Goal: Task Accomplishment & Management: Manage account settings

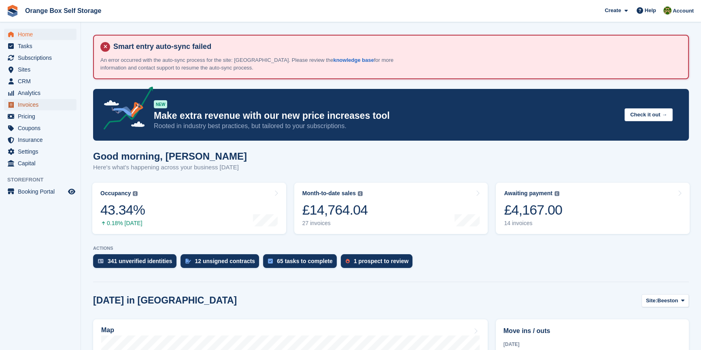
click at [38, 107] on span "Invoices" at bounding box center [42, 104] width 49 height 11
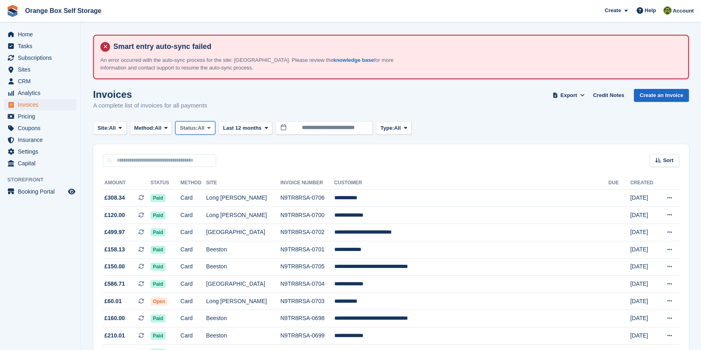
click at [189, 127] on span "Status:" at bounding box center [189, 128] width 18 height 8
click at [198, 190] on link "Open" at bounding box center [214, 191] width 70 height 15
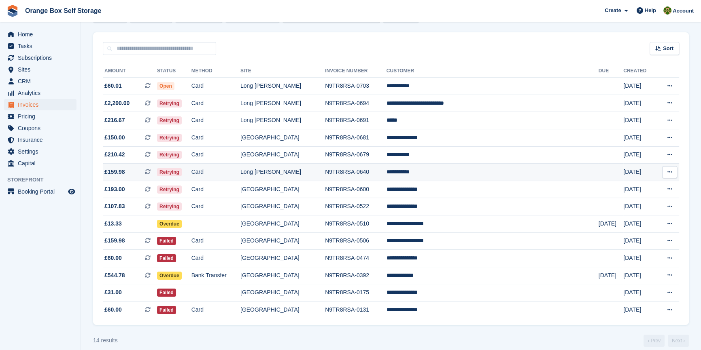
scroll to position [124, 0]
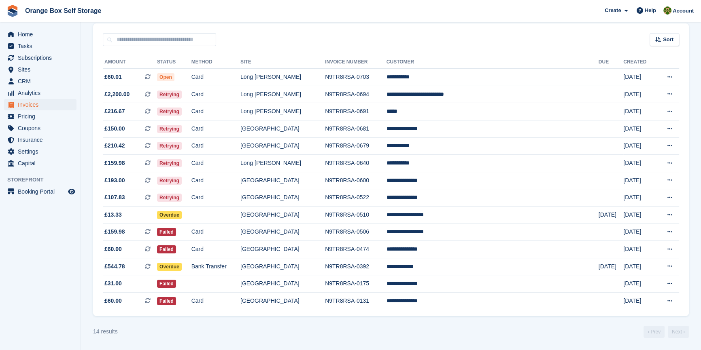
click at [244, 329] on div "14 results ‹ Prev Next ›" at bounding box center [391, 332] width 596 height 12
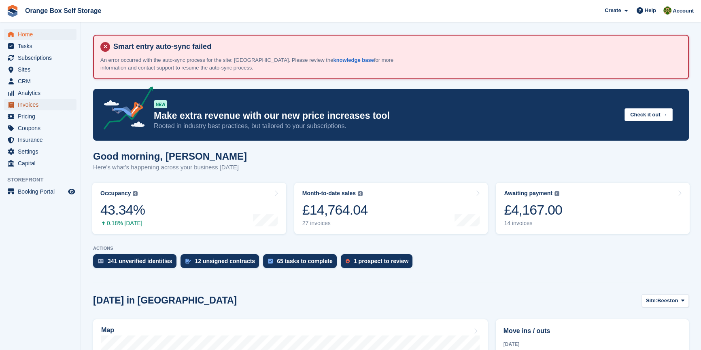
click at [43, 101] on span "Invoices" at bounding box center [42, 104] width 49 height 11
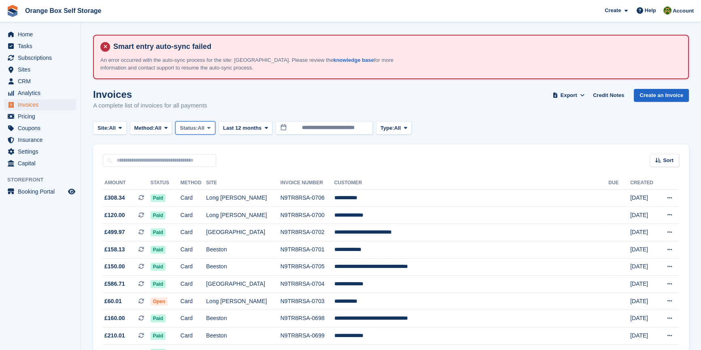
click at [192, 128] on span "Status:" at bounding box center [189, 128] width 18 height 8
click at [204, 189] on link "Open" at bounding box center [214, 191] width 70 height 15
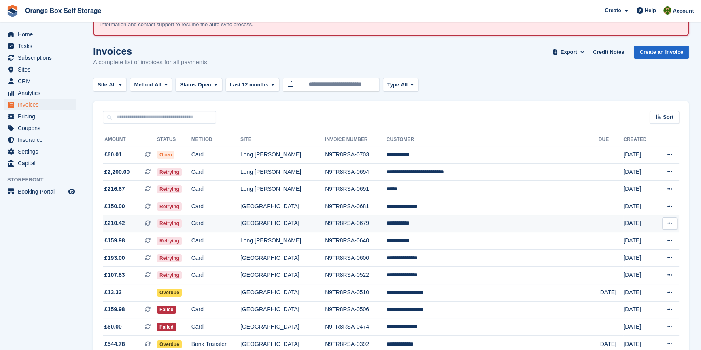
scroll to position [73, 0]
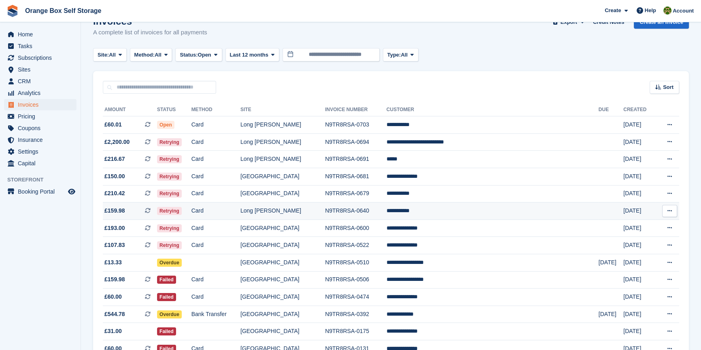
click at [386, 214] on td "N9TR8RSA-0640" at bounding box center [356, 211] width 62 height 17
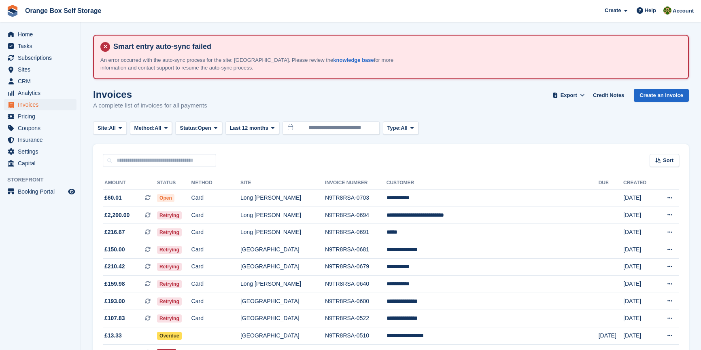
scroll to position [73, 0]
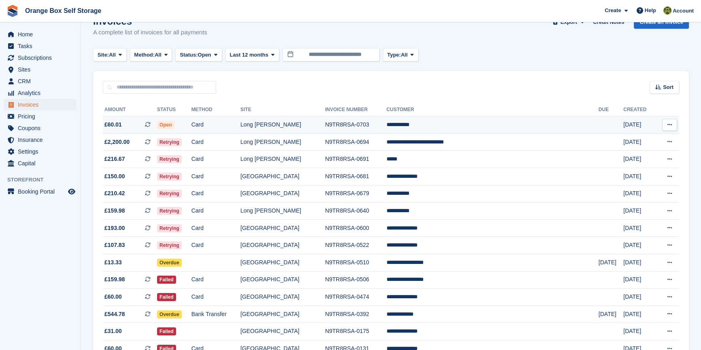
click at [363, 129] on td "N9TR8RSA-0703" at bounding box center [356, 125] width 62 height 17
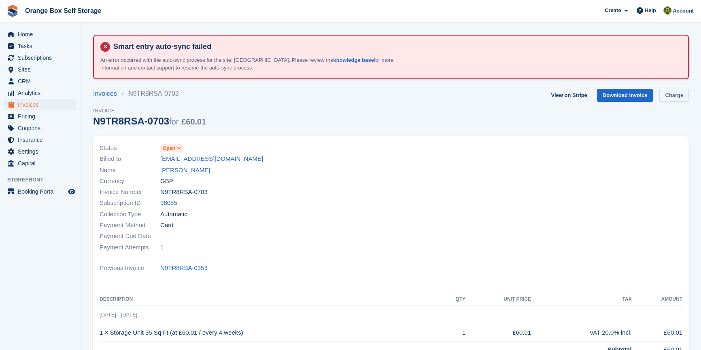
click at [667, 99] on link "Charge" at bounding box center [674, 95] width 30 height 13
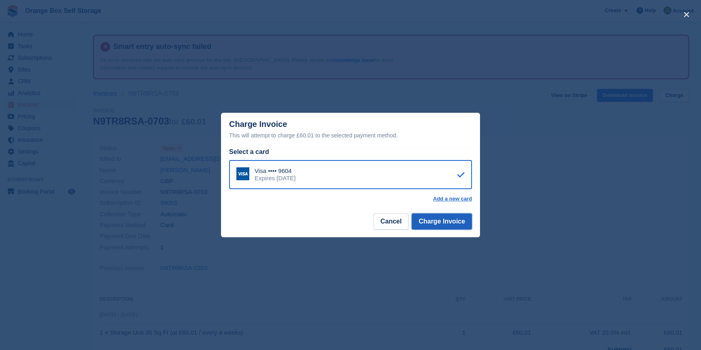
click at [461, 224] on button "Charge Invoice" at bounding box center [442, 222] width 60 height 16
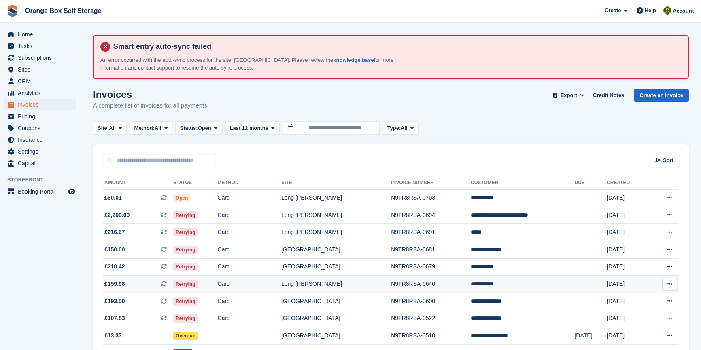
scroll to position [73, 0]
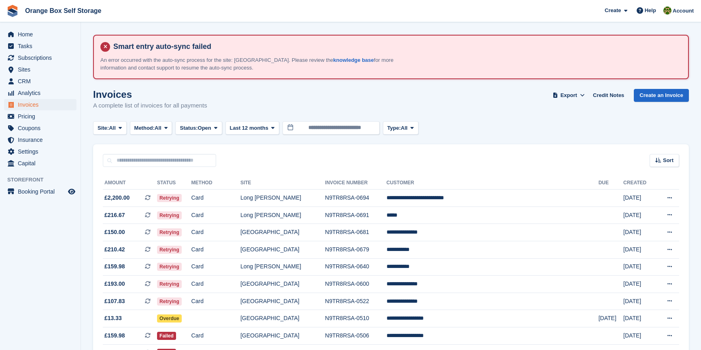
scroll to position [74, 0]
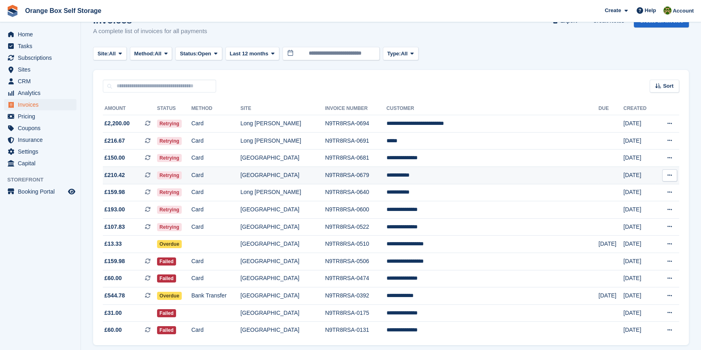
click at [240, 171] on td "Card" at bounding box center [215, 175] width 49 height 17
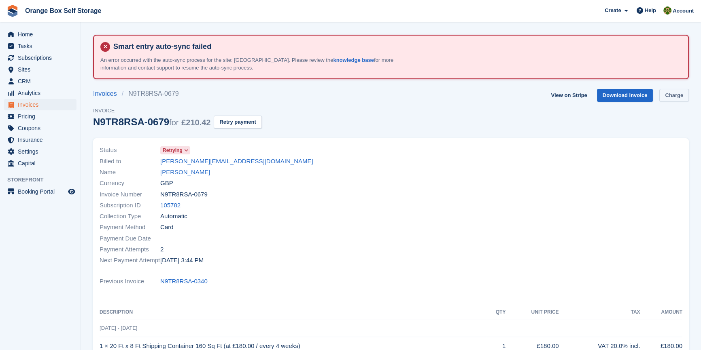
click at [667, 93] on link "Charge" at bounding box center [674, 95] width 30 height 13
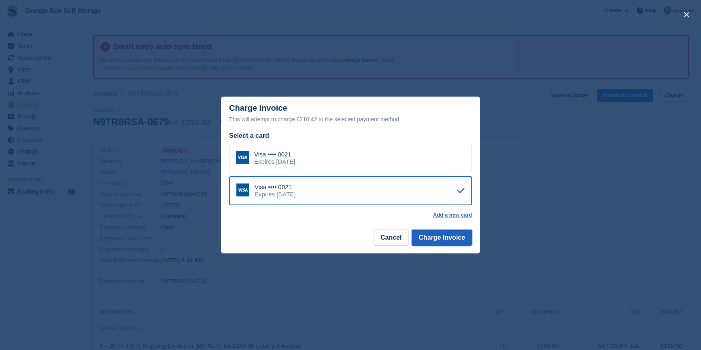
click at [453, 241] on button "Charge Invoice" at bounding box center [442, 238] width 60 height 16
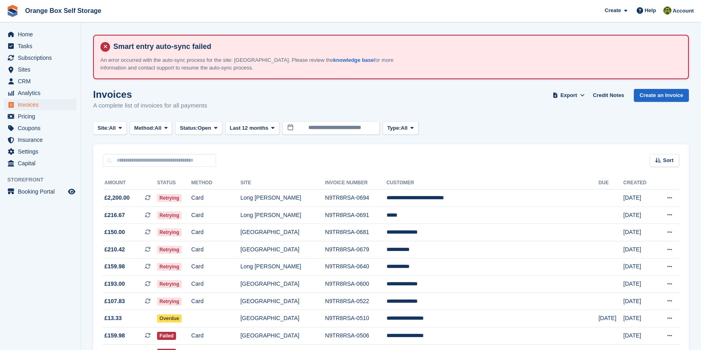
scroll to position [74, 0]
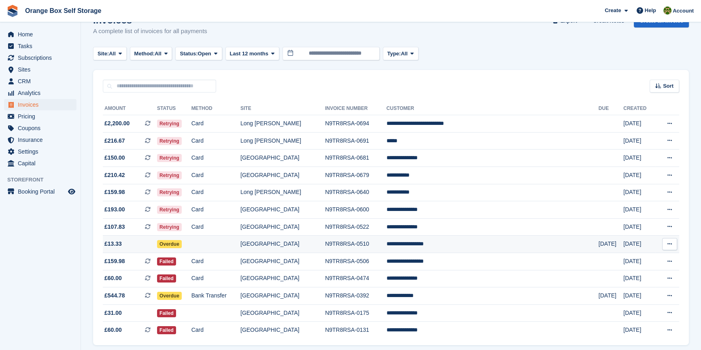
click at [386, 243] on td "N9TR8RSA-0510" at bounding box center [356, 244] width 62 height 17
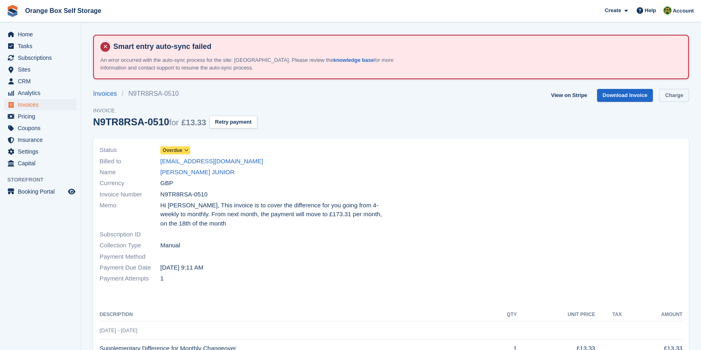
click at [675, 98] on link "Charge" at bounding box center [674, 95] width 30 height 13
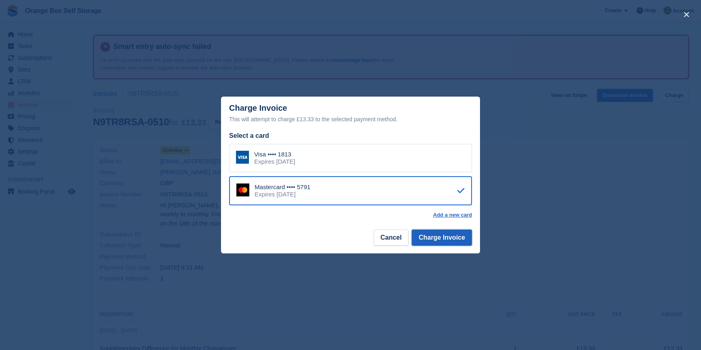
click at [454, 232] on button "Charge Invoice" at bounding box center [442, 238] width 60 height 16
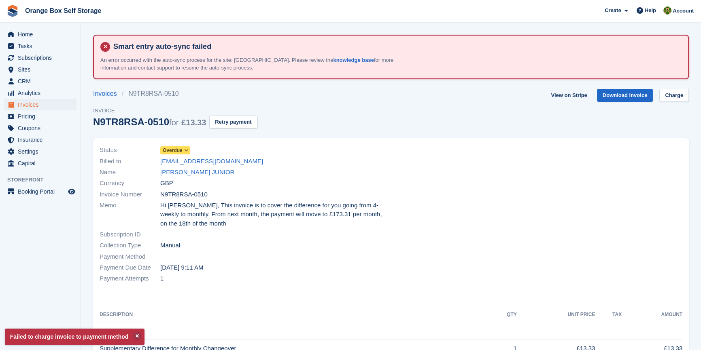
click at [667, 102] on div "View on Stripe Download Invoice Charge" at bounding box center [618, 97] width 141 height 17
click at [669, 97] on link "Charge" at bounding box center [674, 95] width 30 height 13
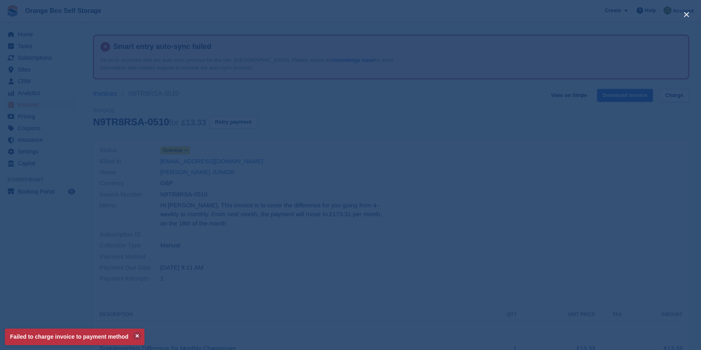
click at [411, 193] on div "close" at bounding box center [350, 175] width 701 height 350
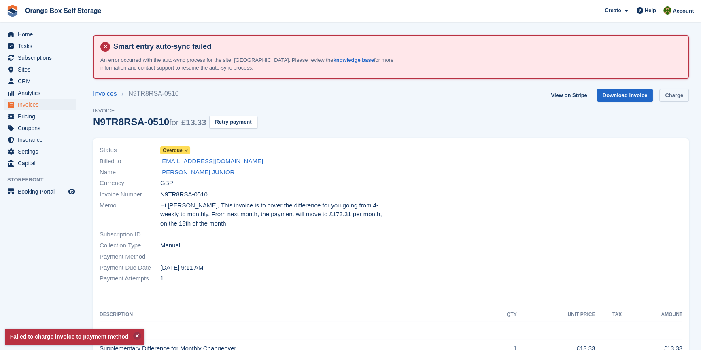
click at [681, 99] on link "Charge" at bounding box center [674, 95] width 30 height 13
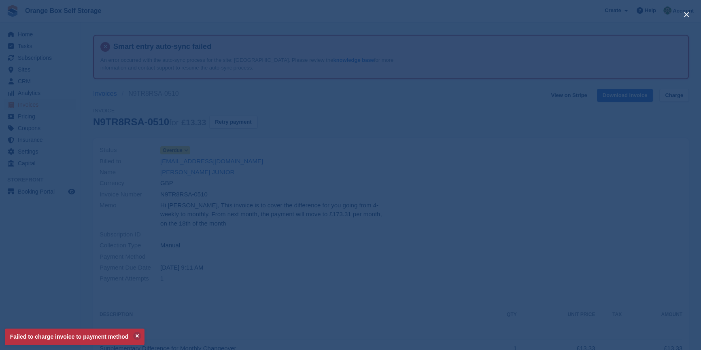
click at [481, 200] on div "close" at bounding box center [350, 175] width 701 height 350
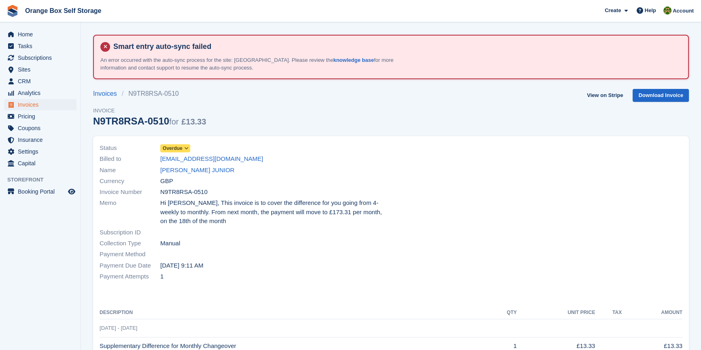
click at [356, 129] on div "Invoices N9TR8RSA-0510 Invoice N9TR8RSA-0510 for £13.33 View on Stripe Download…" at bounding box center [391, 112] width 596 height 47
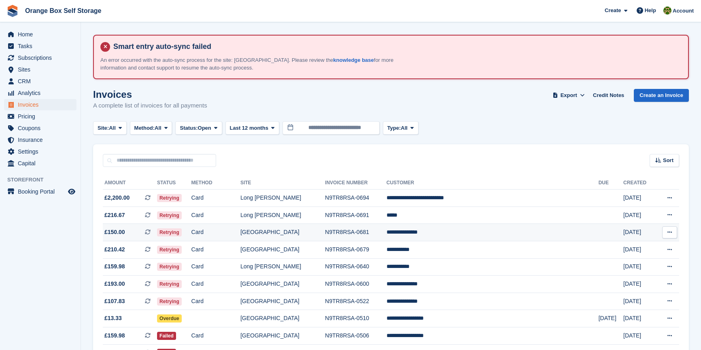
scroll to position [74, 0]
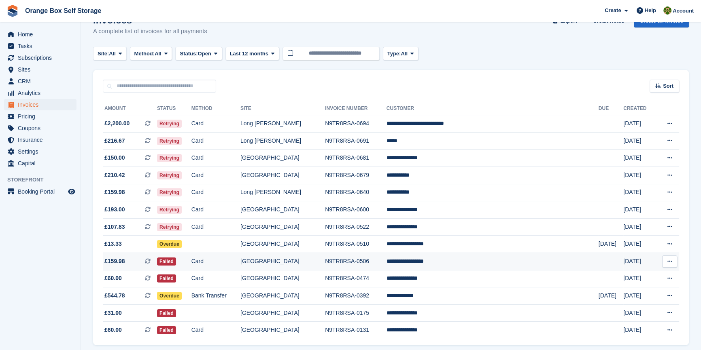
click at [353, 259] on td "N9TR8RSA-0506" at bounding box center [356, 261] width 62 height 17
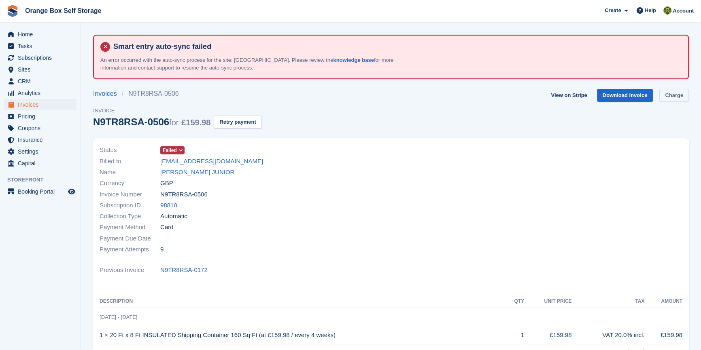
click at [672, 100] on link "Charge" at bounding box center [674, 95] width 30 height 13
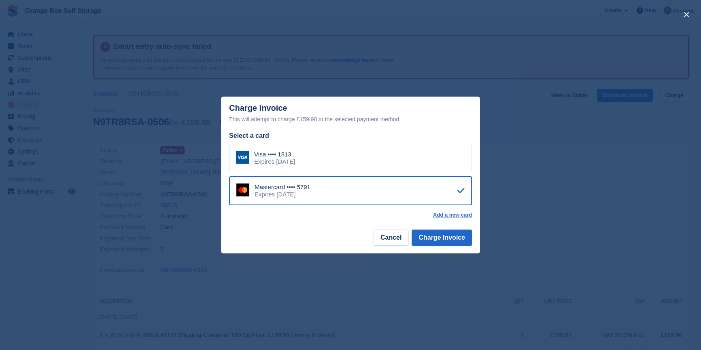
click at [422, 159] on div "Visa •••• 1813 Expires [DATE]" at bounding box center [350, 158] width 243 height 28
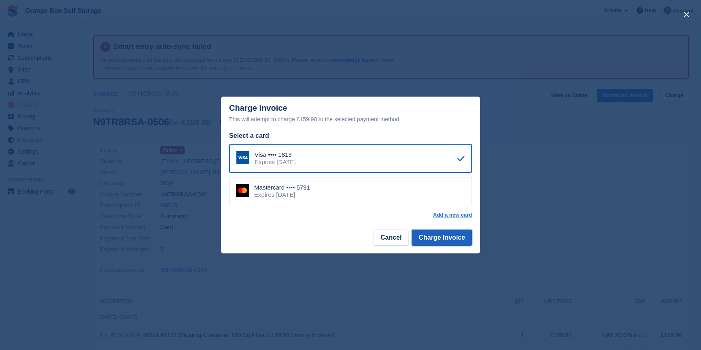
click at [446, 234] on button "Charge Invoice" at bounding box center [442, 238] width 60 height 16
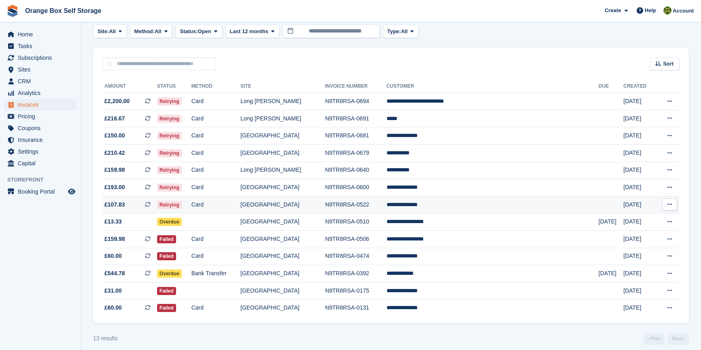
scroll to position [106, 0]
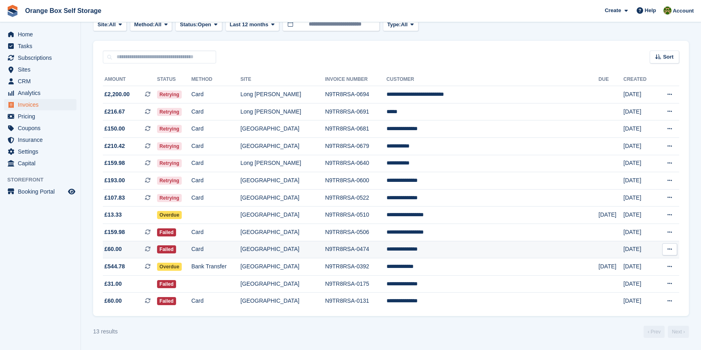
click at [374, 247] on td "N9TR8RSA-0474" at bounding box center [356, 249] width 62 height 17
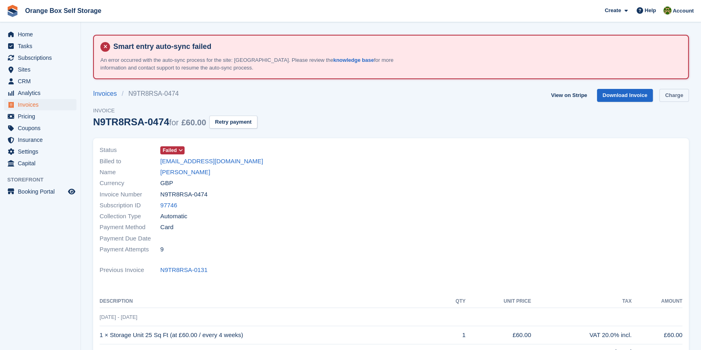
click at [672, 101] on link "Charge" at bounding box center [674, 95] width 30 height 13
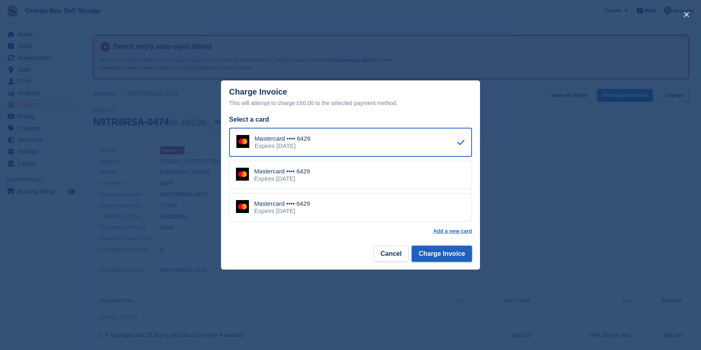
click at [449, 257] on button "Charge Invoice" at bounding box center [442, 254] width 60 height 16
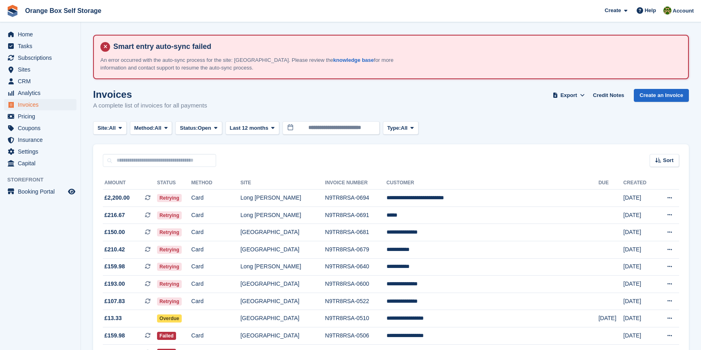
scroll to position [106, 0]
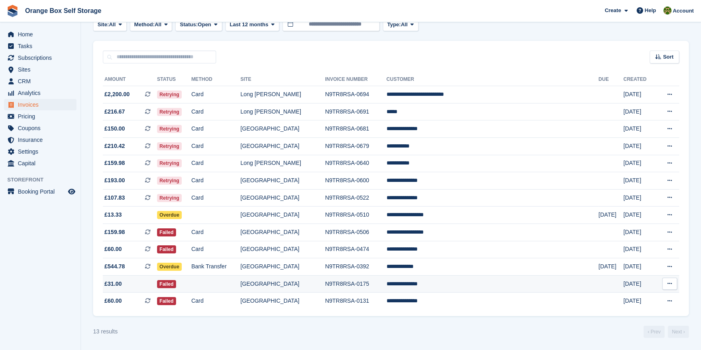
click at [386, 283] on td "N9TR8RSA-0175" at bounding box center [356, 284] width 62 height 17
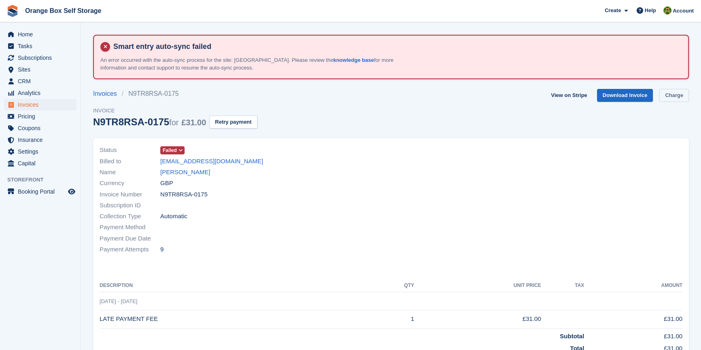
click at [675, 97] on link "Charge" at bounding box center [674, 95] width 30 height 13
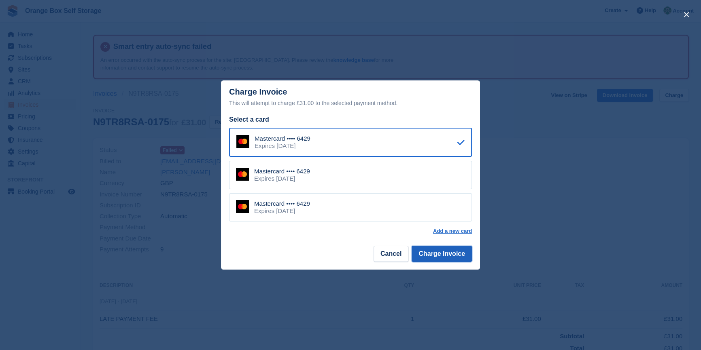
click at [442, 256] on button "Charge Invoice" at bounding box center [442, 254] width 60 height 16
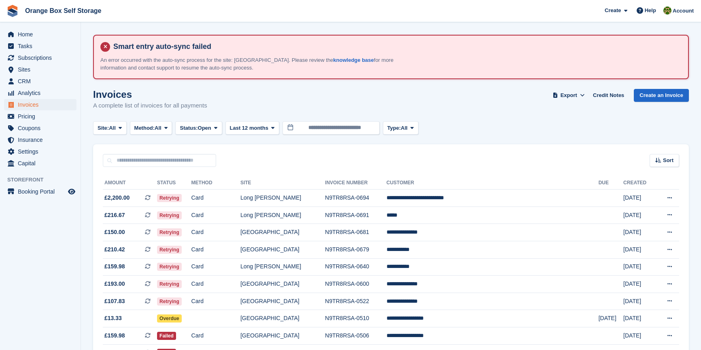
scroll to position [106, 0]
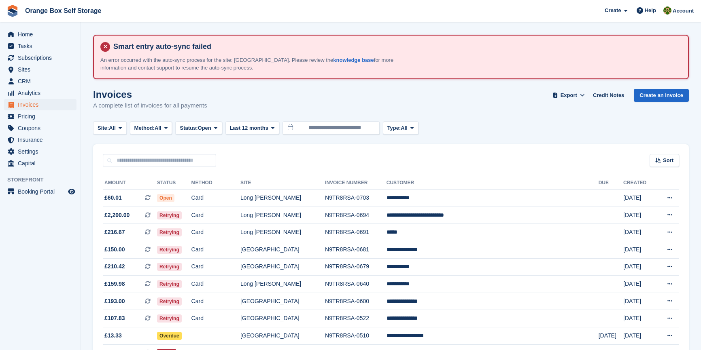
scroll to position [124, 0]
